Goal: Information Seeking & Learning: Learn about a topic

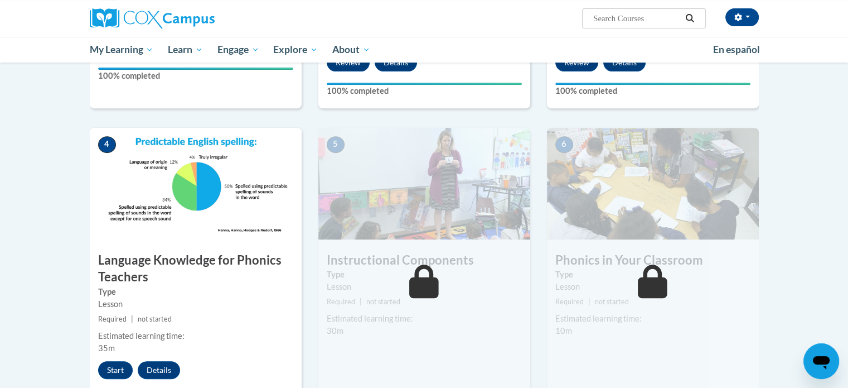
scroll to position [451, 0]
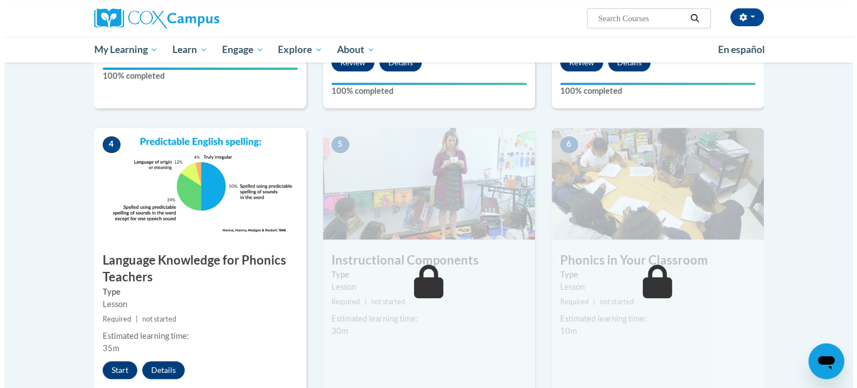
scroll to position [460, 0]
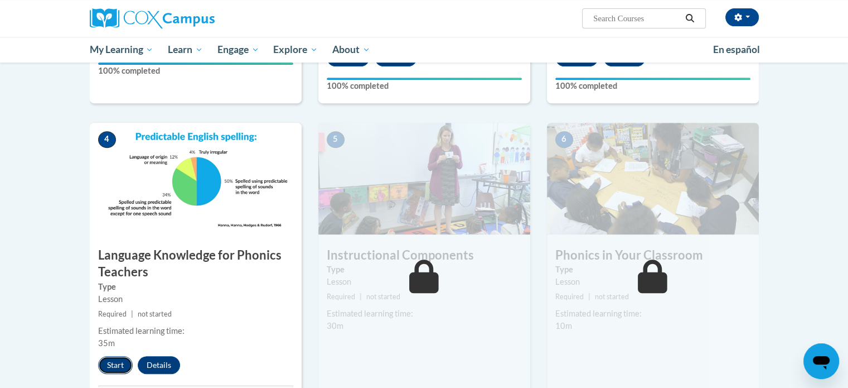
click at [127, 359] on button "Start" at bounding box center [115, 365] width 35 height 18
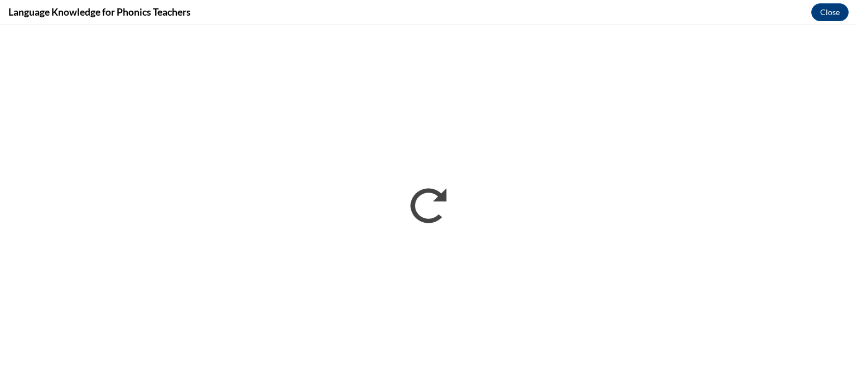
scroll to position [0, 0]
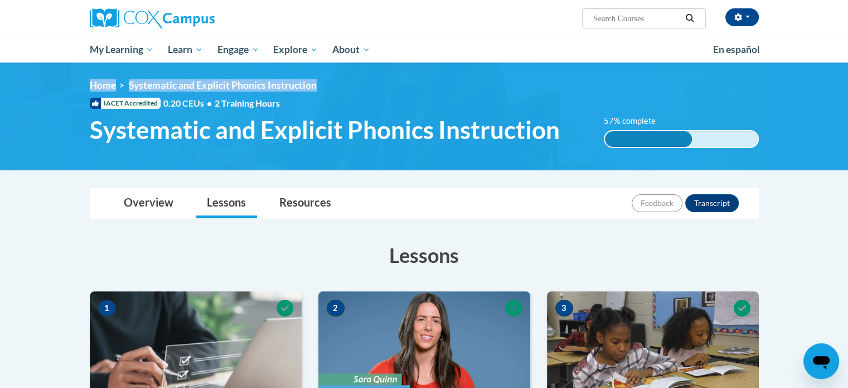
drag, startPoint x: 847, startPoint y: 51, endPoint x: 851, endPoint y: 71, distance: 19.8
click at [848, 71] on html "[PERSON_NAME] ([GEOGRAPHIC_DATA]/[GEOGRAPHIC_DATA] UTC-04:00) My Profile Inbox …" at bounding box center [424, 194] width 848 height 388
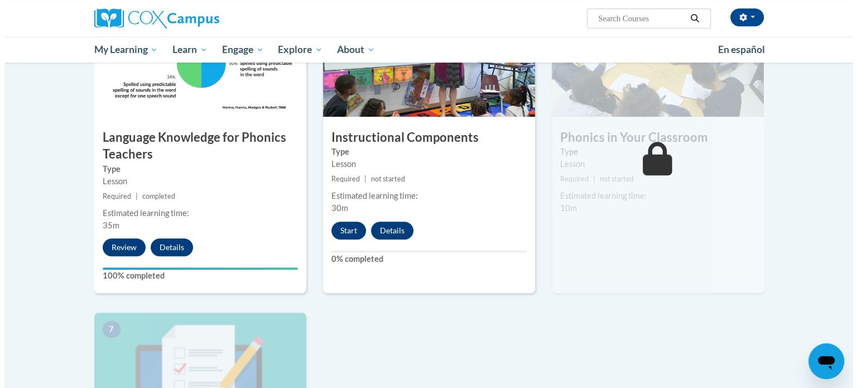
scroll to position [563, 0]
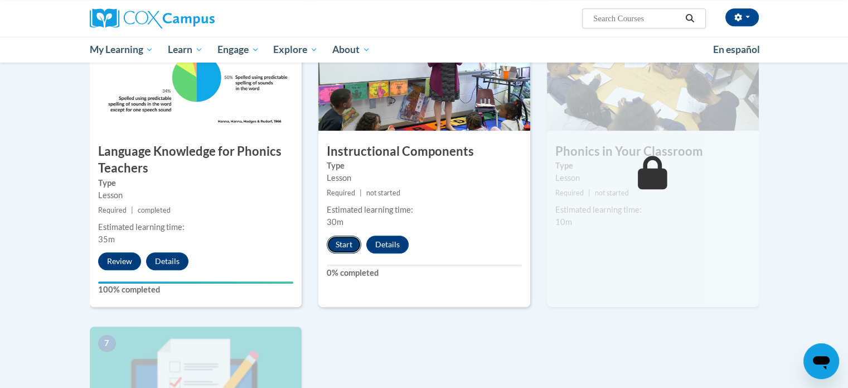
click at [341, 238] on button "Start" at bounding box center [344, 244] width 35 height 18
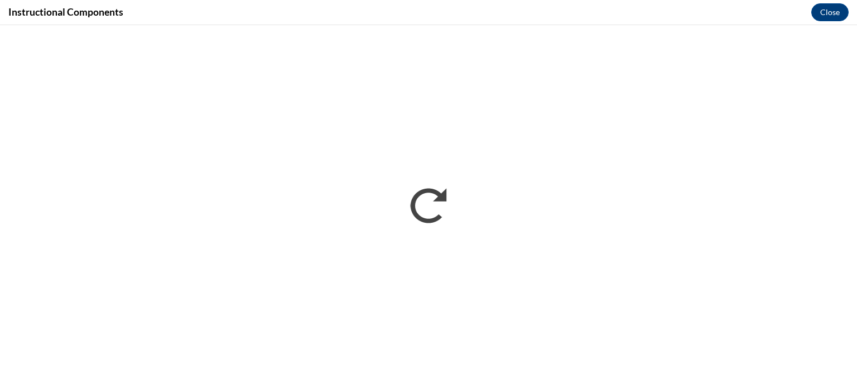
scroll to position [0, 0]
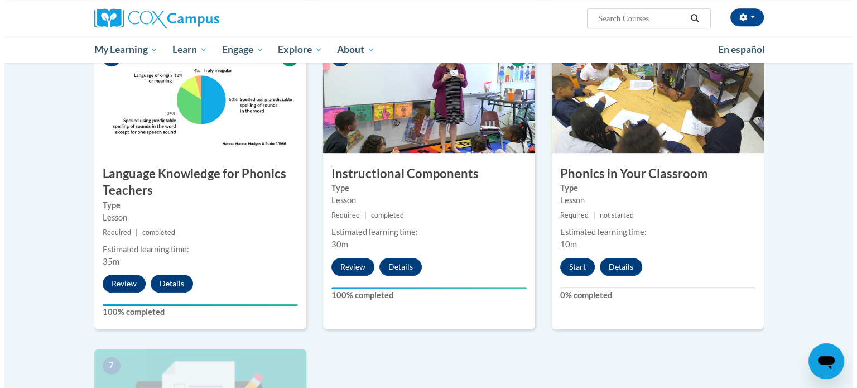
scroll to position [498, 0]
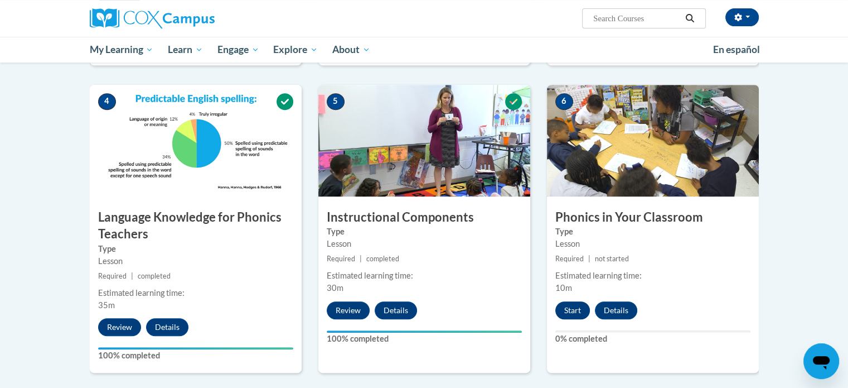
drag, startPoint x: 587, startPoint y: 298, endPoint x: 572, endPoint y: 307, distance: 17.2
click at [572, 307] on div "6 Phonics in Your Classroom Type Lesson Required | not started Estimated learni…" at bounding box center [653, 229] width 212 height 288
click at [566, 311] on button "Start" at bounding box center [573, 310] width 35 height 18
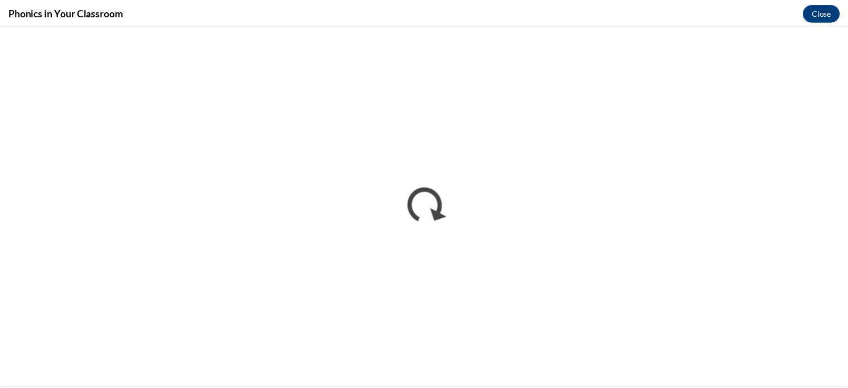
scroll to position [0, 0]
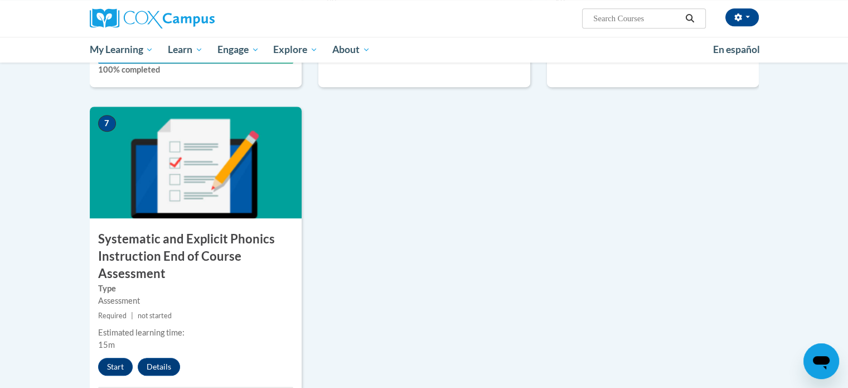
scroll to position [787, 0]
